Goal: Transaction & Acquisition: Purchase product/service

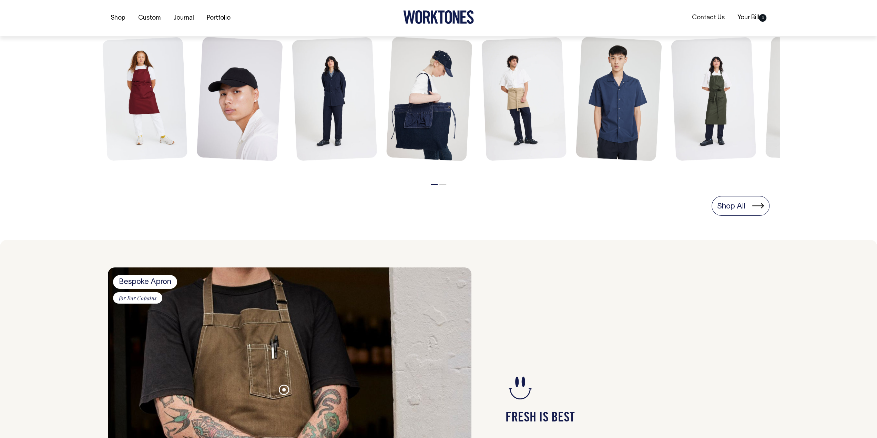
scroll to position [310, 0]
click at [741, 205] on link "Shop All" at bounding box center [741, 205] width 58 height 19
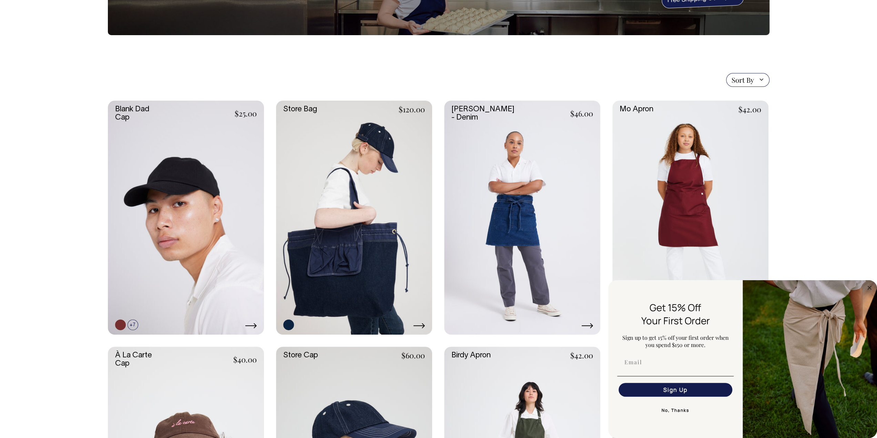
scroll to position [103, 0]
click at [685, 407] on button "No, Thanks" at bounding box center [675, 411] width 117 height 14
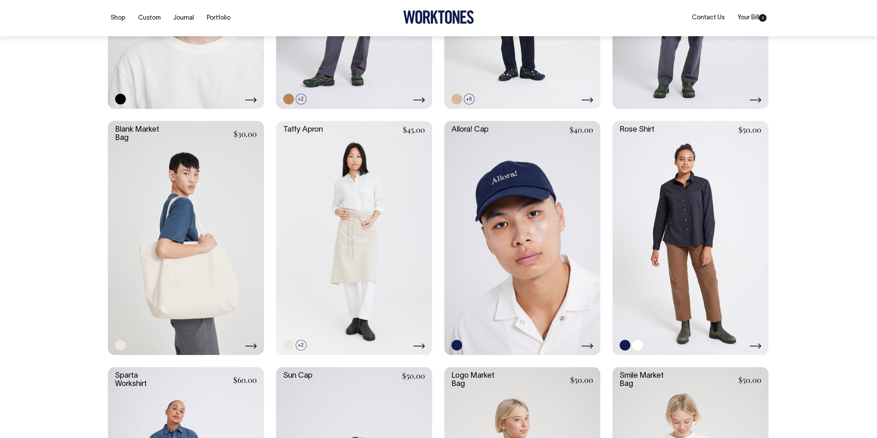
scroll to position [1069, 0]
click at [679, 200] on link at bounding box center [691, 237] width 156 height 234
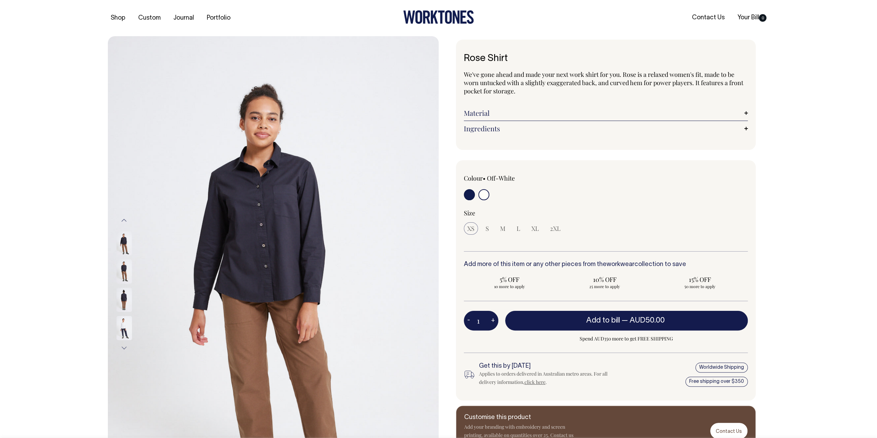
click at [481, 194] on input "radio" at bounding box center [484, 194] width 11 height 11
click at [484, 194] on input "radio" at bounding box center [484, 194] width 11 height 11
click at [486, 196] on input "radio" at bounding box center [484, 194] width 11 height 11
drag, startPoint x: 122, startPoint y: 325, endPoint x: 129, endPoint y: 319, distance: 9.3
click at [129, 319] on img at bounding box center [125, 328] width 16 height 24
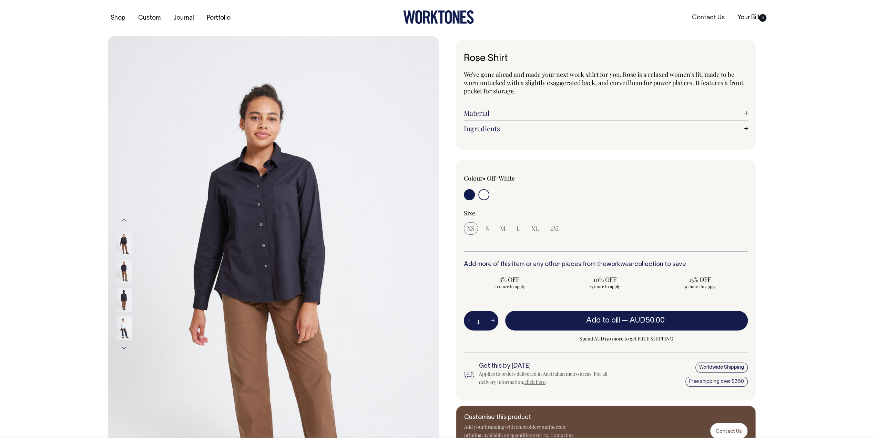
click at [124, 331] on img at bounding box center [125, 328] width 16 height 24
